Goal: Task Accomplishment & Management: Manage account settings

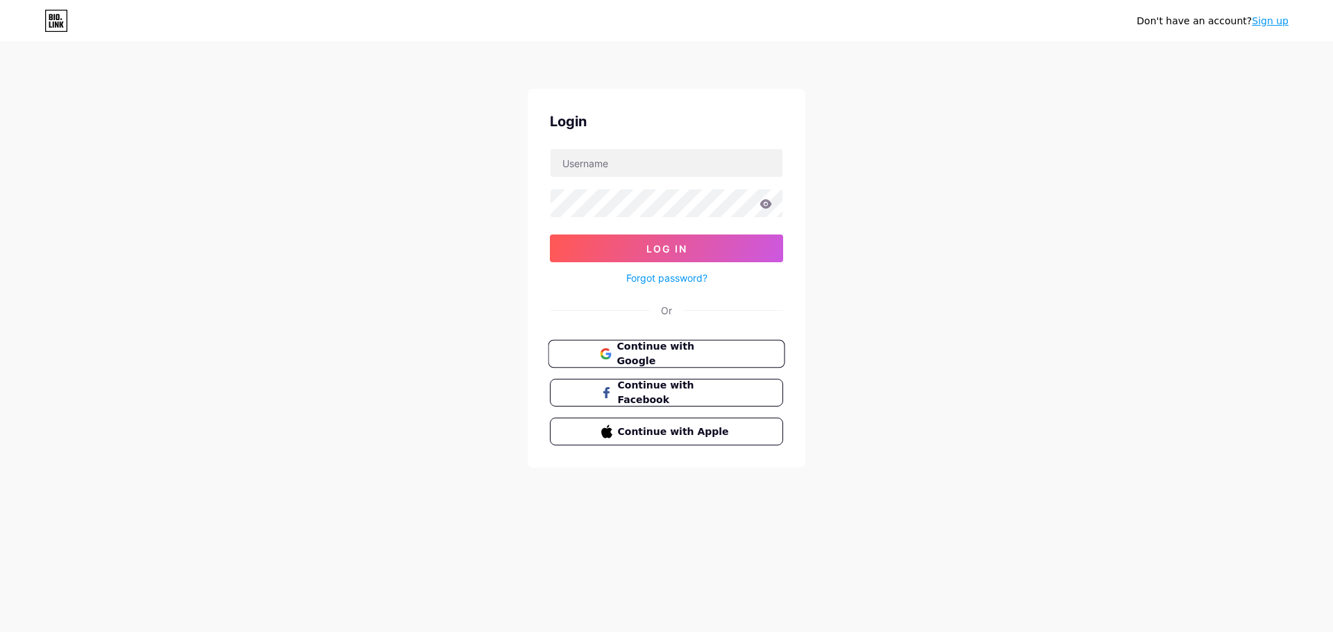
click at [684, 357] on span "Continue with Google" at bounding box center [674, 354] width 116 height 30
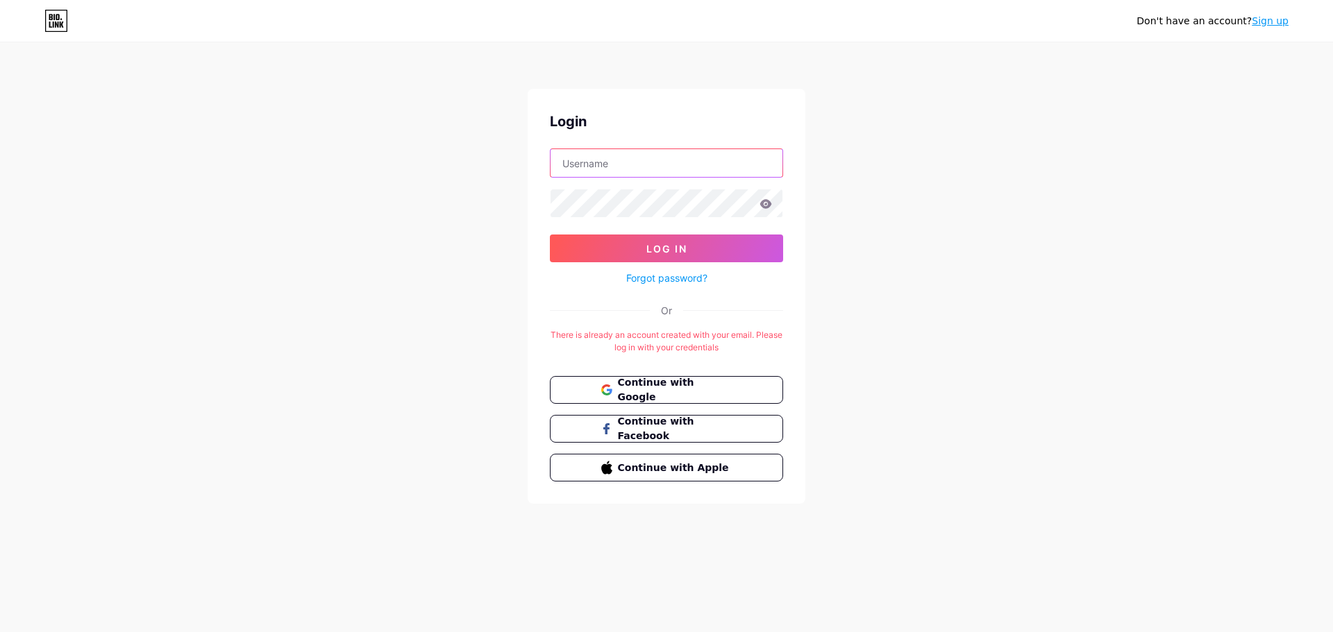
click at [664, 167] on input "text" at bounding box center [666, 163] width 232 height 28
type input "[EMAIL_ADDRESS][DOMAIN_NAME]"
click at [550, 235] on button "Log In" at bounding box center [666, 249] width 233 height 28
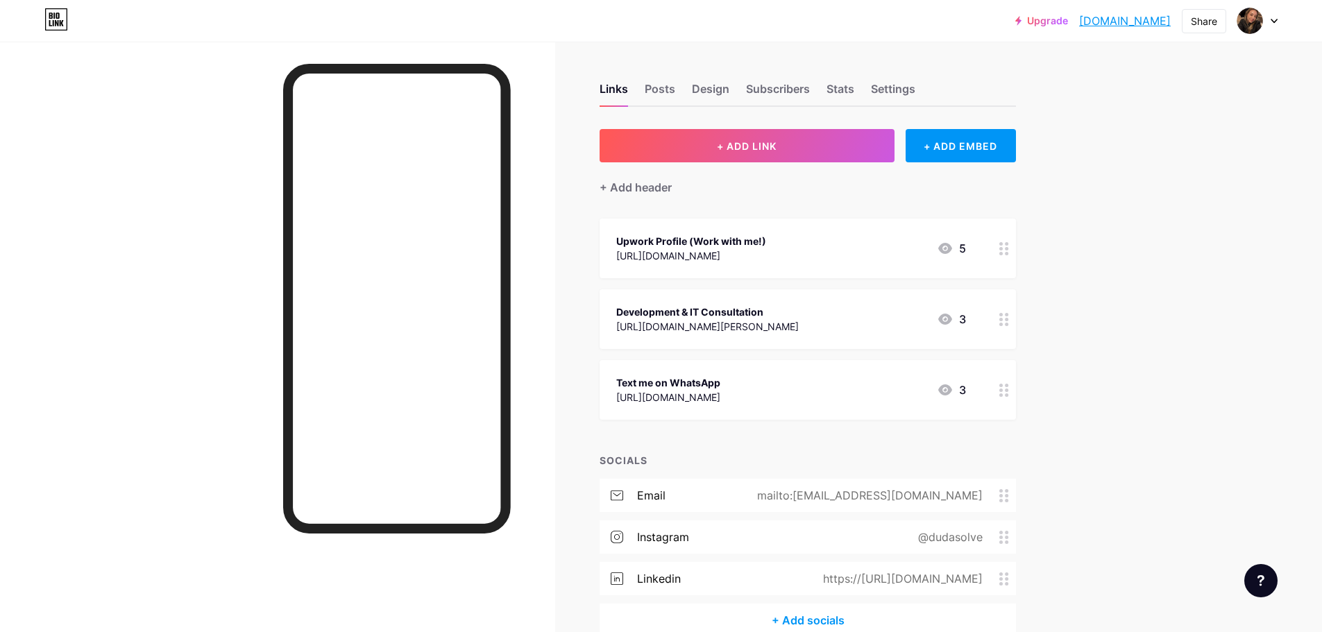
click at [1009, 399] on div at bounding box center [1005, 390] width 24 height 60
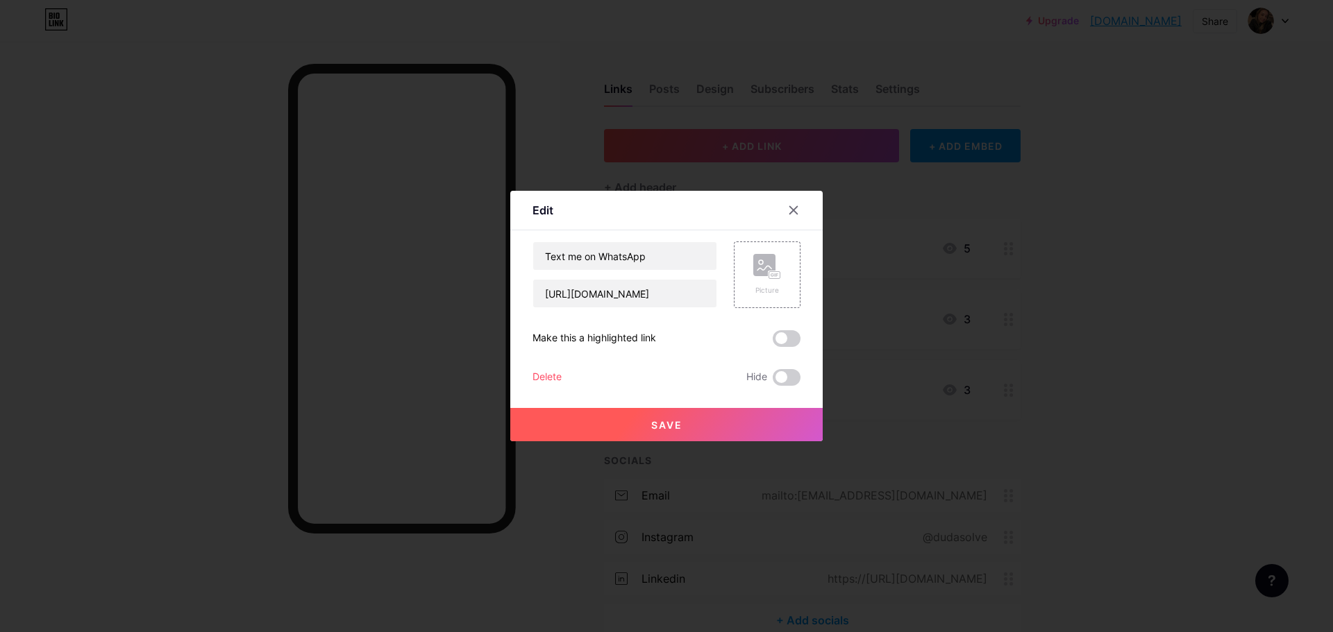
click at [788, 369] on div "Text me on WhatsApp [URL][DOMAIN_NAME] Picture Make this a highlighted link Del…" at bounding box center [666, 314] width 268 height 144
click at [791, 382] on span at bounding box center [787, 377] width 28 height 17
click at [773, 381] on input "checkbox" at bounding box center [773, 381] width 0 height 0
click at [697, 413] on button "Save" at bounding box center [666, 424] width 312 height 33
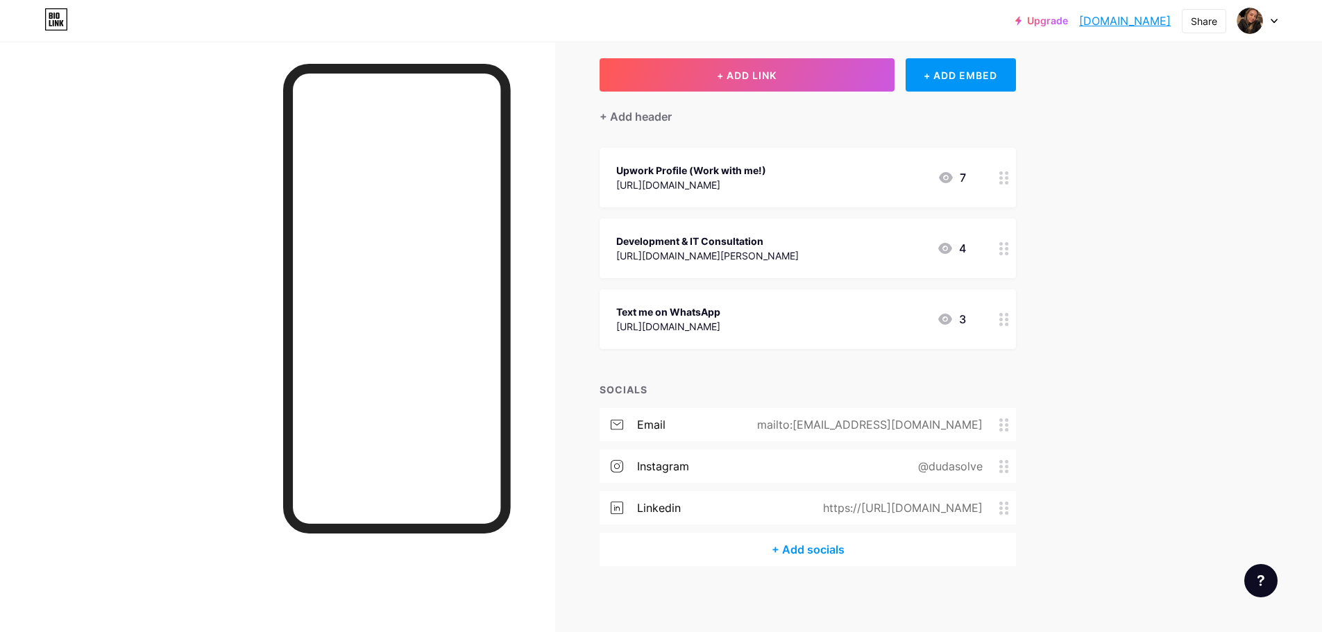
scroll to position [74, 0]
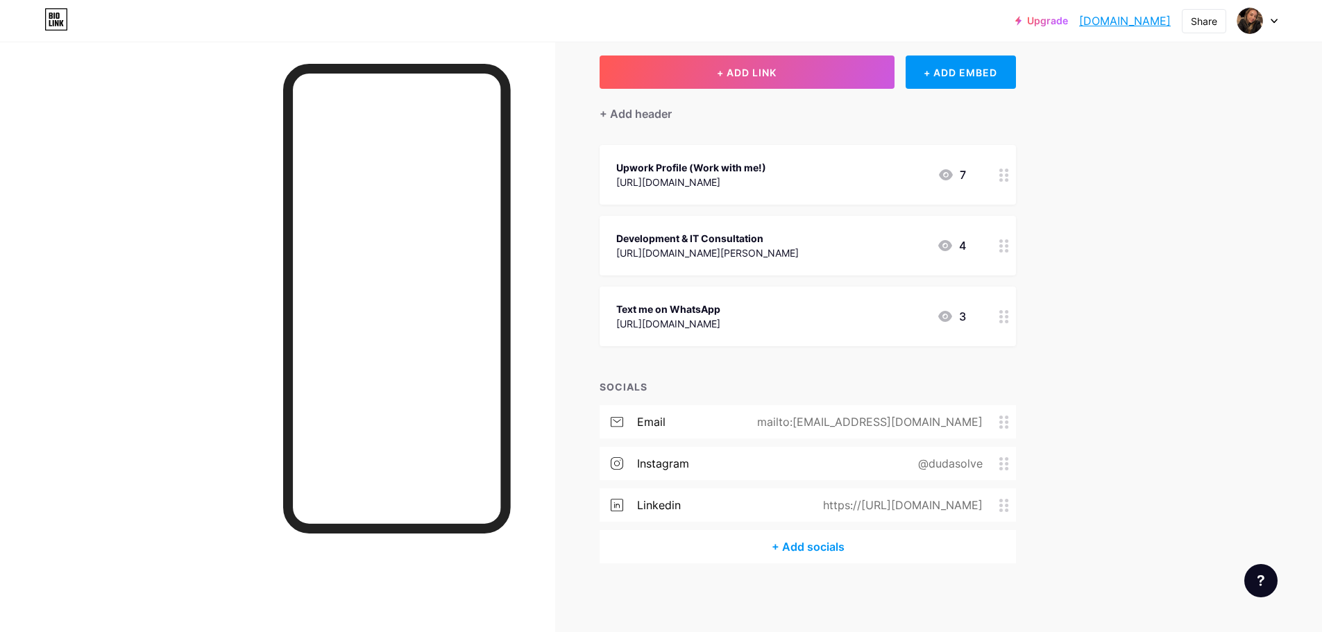
click at [1009, 505] on icon at bounding box center [1005, 505] width 10 height 13
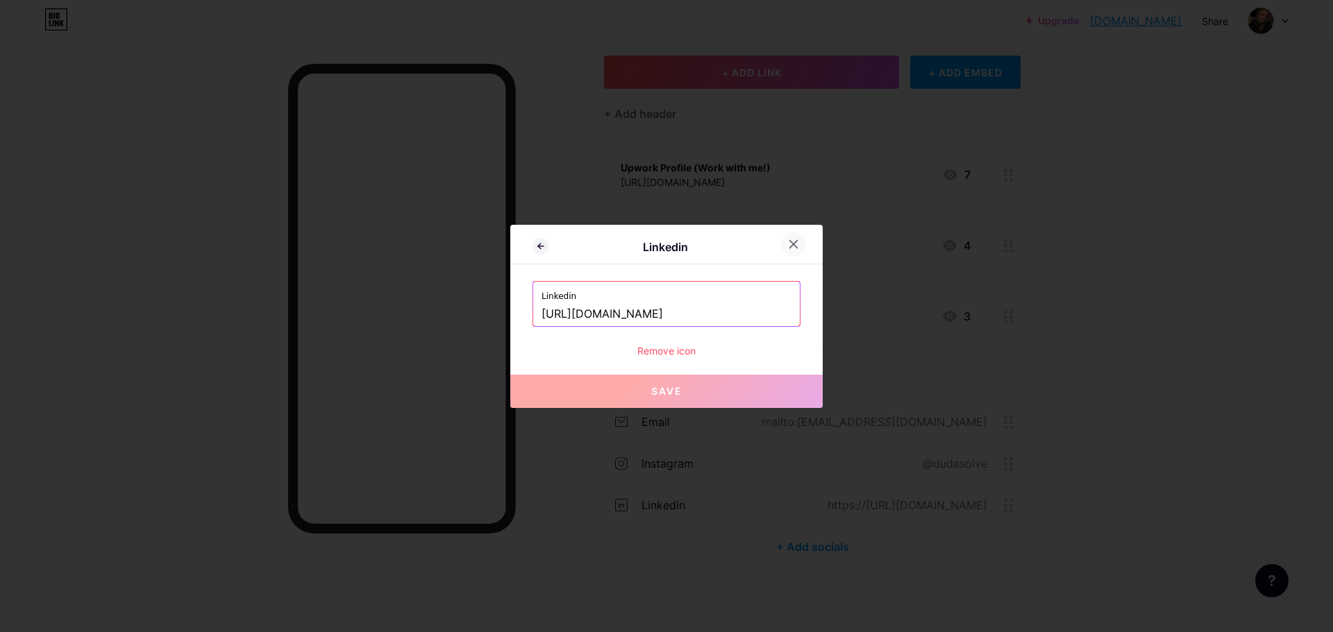
click at [788, 246] on icon at bounding box center [793, 244] width 11 height 11
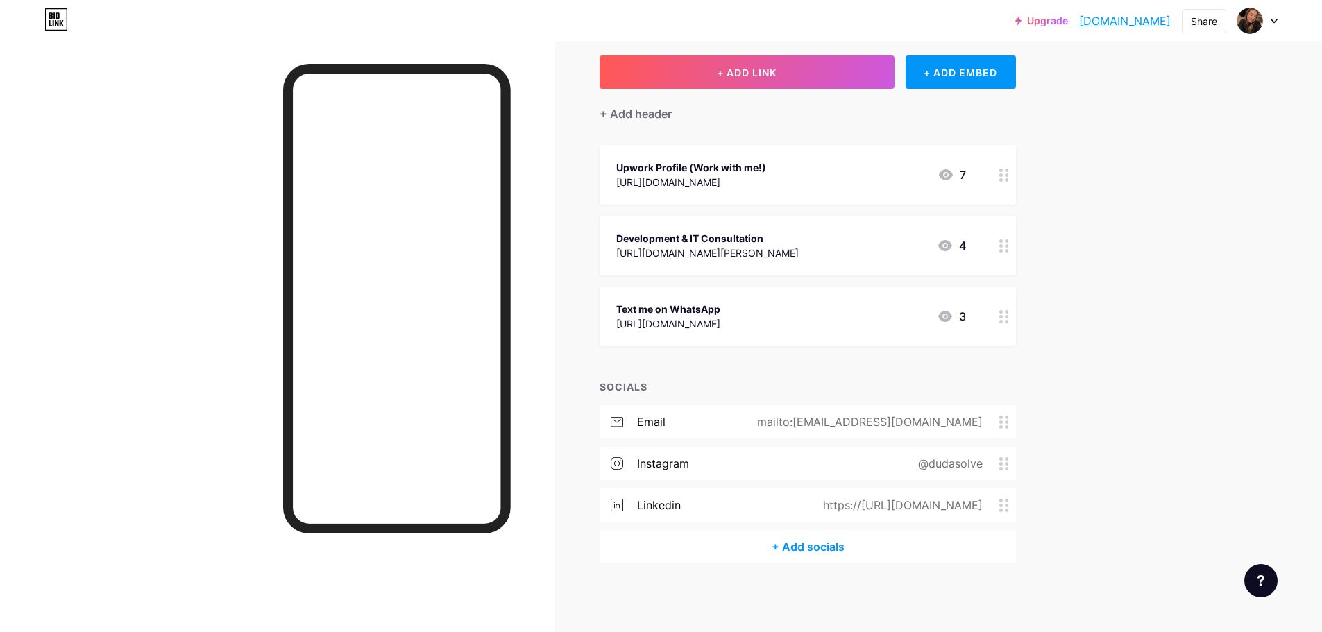
click at [1140, 376] on div "Upgrade dudasolve.bio.l... dudasolve.bio.link Share Switch accounts Duda bio.li…" at bounding box center [661, 279] width 1322 height 707
click at [1000, 419] on div "mailto:dudasolve@gmail.com" at bounding box center [867, 422] width 264 height 17
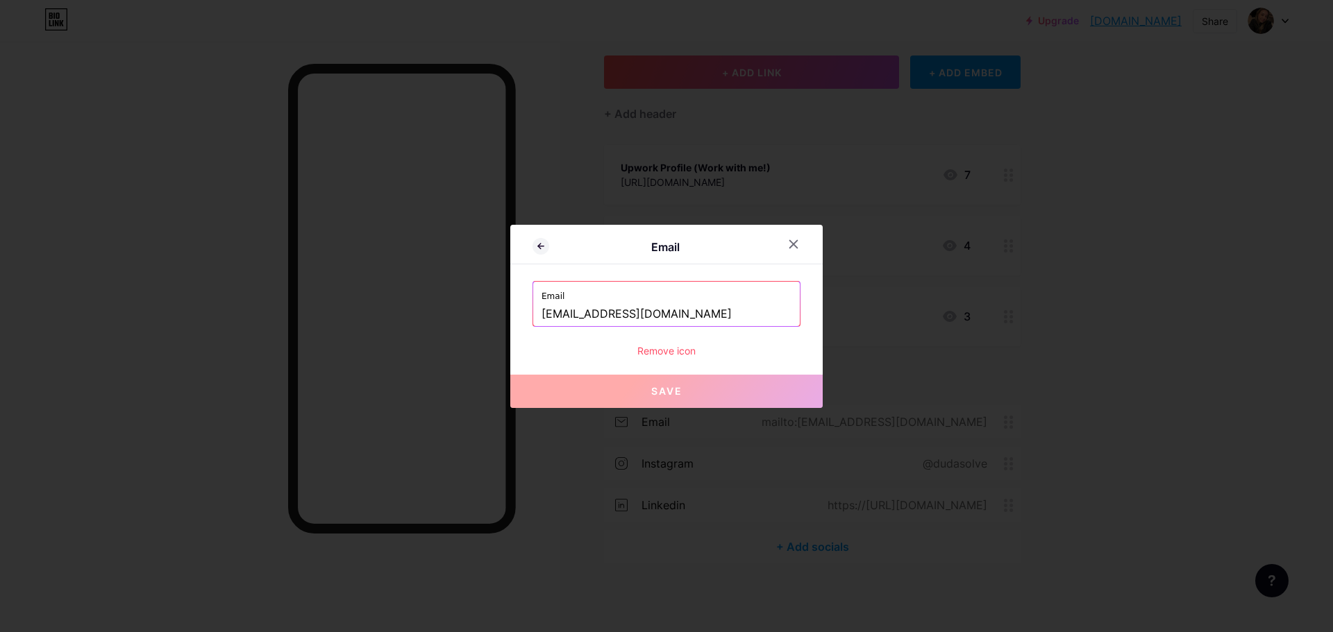
click at [642, 348] on div "Remove icon" at bounding box center [666, 351] width 268 height 15
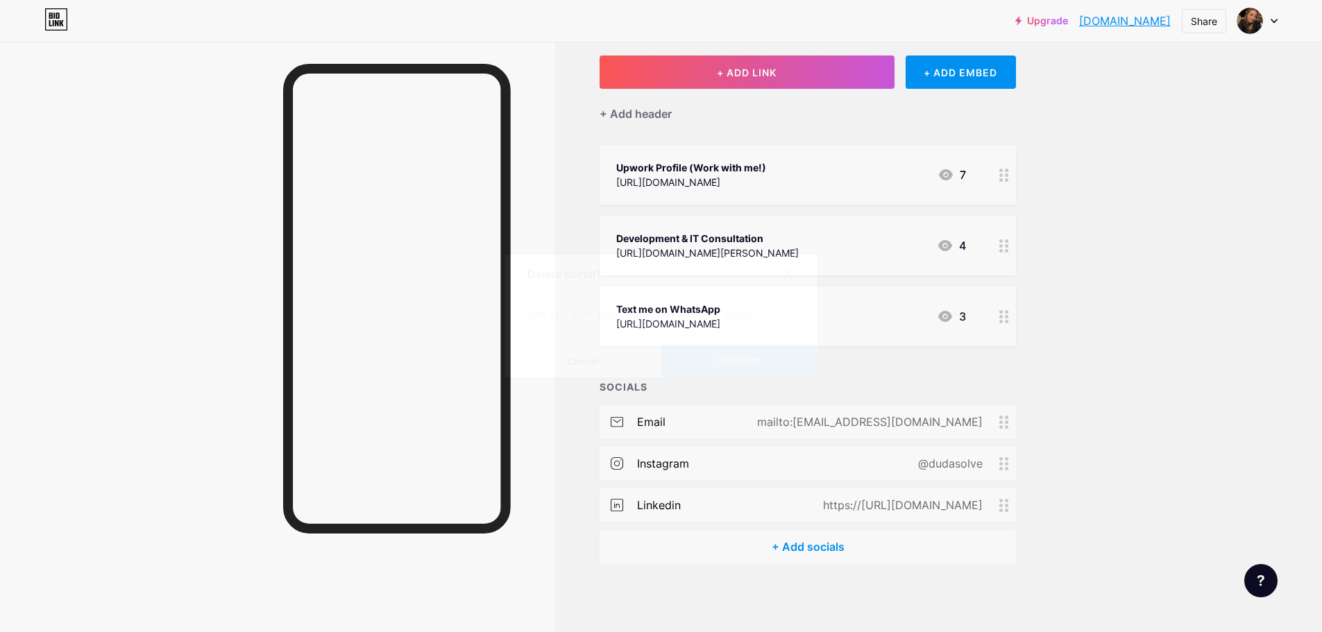
click at [742, 348] on button "Confirm" at bounding box center [739, 360] width 156 height 33
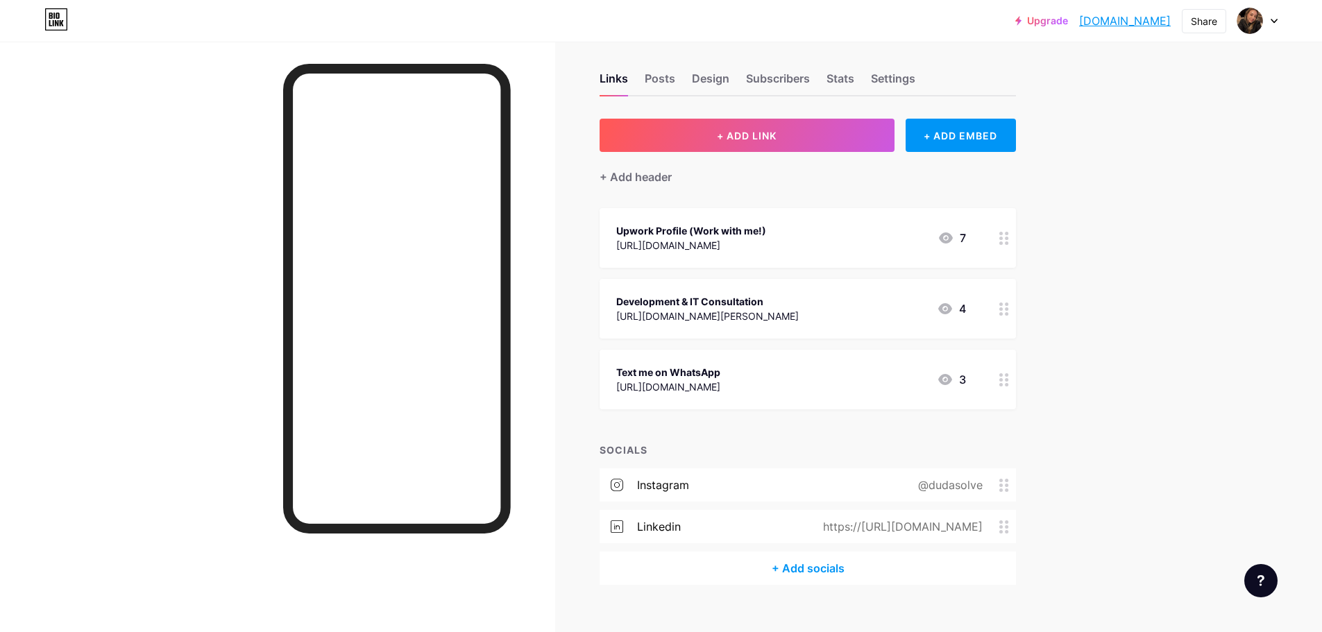
scroll to position [0, 0]
